Goal: Navigation & Orientation: Find specific page/section

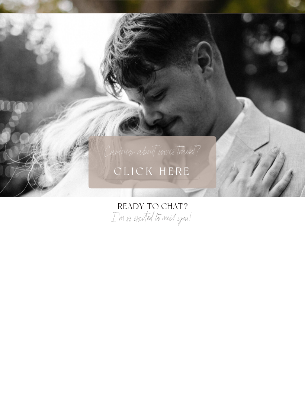
scroll to position [1834, 0]
click at [182, 174] on h3 "CLICK HERE" at bounding box center [152, 171] width 161 height 18
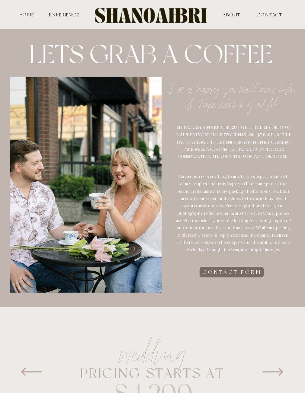
click at [245, 269] on h2 "CONTACT FORM" at bounding box center [231, 274] width 61 height 10
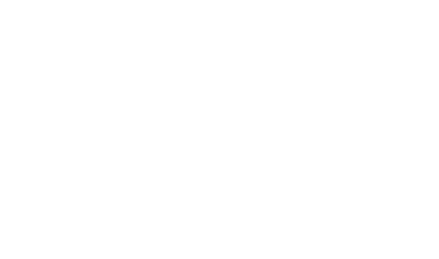
scroll to position [398, 0]
click at [305, 50] on div "contact HOME ABOUT EXPERIENCE CONTACT ABOUT experience HOME Ready to CHAT? I'm …" at bounding box center [219, 166] width 439 height 1128
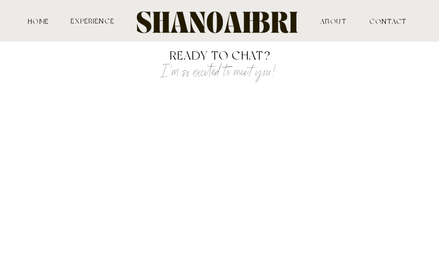
click at [103, 20] on nav "experience" at bounding box center [92, 20] width 45 height 7
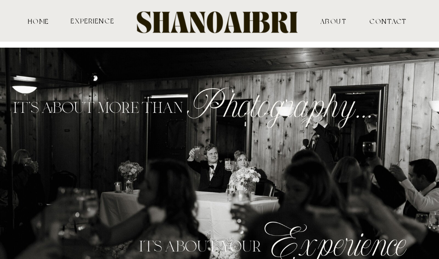
click at [42, 24] on nav "HOME" at bounding box center [39, 20] width 24 height 7
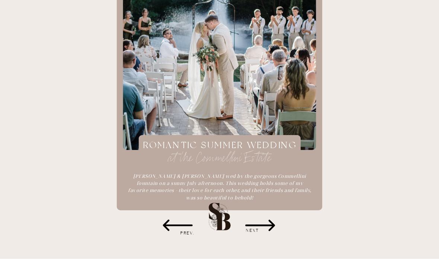
scroll to position [986, 0]
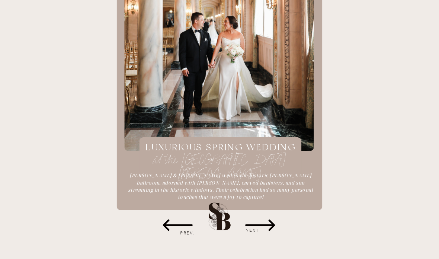
click at [263, 232] on h3 "NEXT" at bounding box center [253, 230] width 44 height 7
click at [265, 226] on icon at bounding box center [260, 226] width 30 height 12
click at [264, 231] on h3 "NEXT" at bounding box center [253, 230] width 44 height 7
click at [266, 226] on icon at bounding box center [260, 226] width 30 height 12
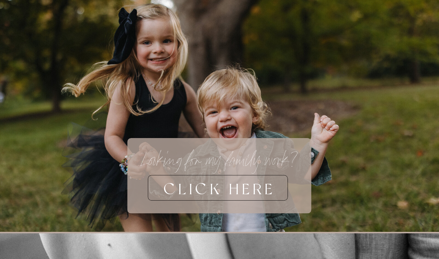
scroll to position [2424, 0]
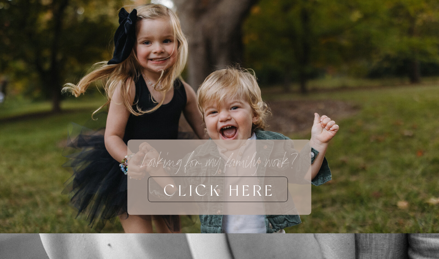
click at [261, 191] on h3 "CLICK HERE" at bounding box center [219, 189] width 231 height 26
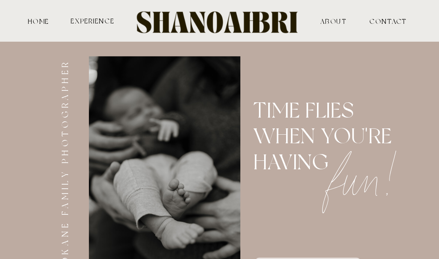
click at [40, 24] on nav "HOME" at bounding box center [39, 20] width 24 height 7
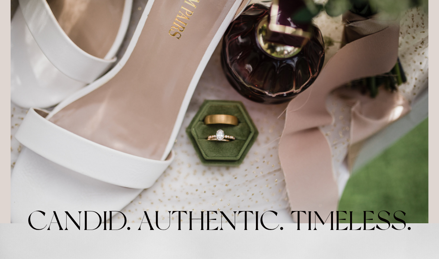
scroll to position [127, 0]
